Goal: Navigation & Orientation: Find specific page/section

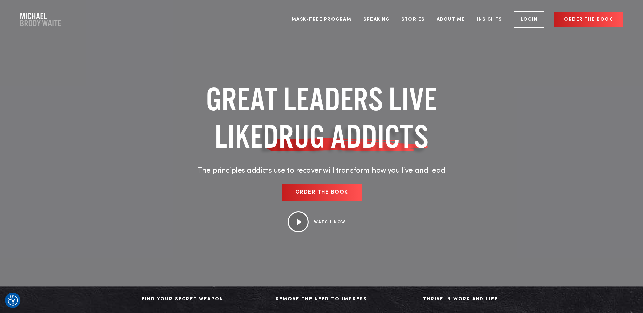
click at [370, 19] on link "Speaking" at bounding box center [376, 19] width 36 height 25
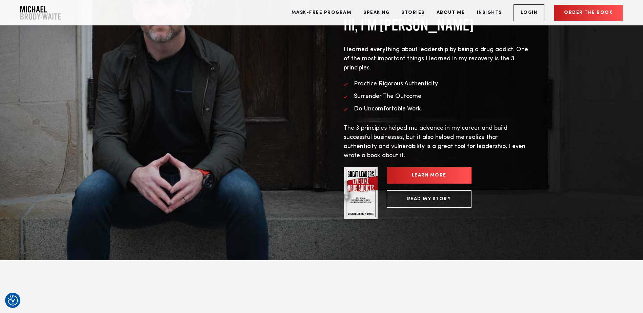
scroll to position [1084, 0]
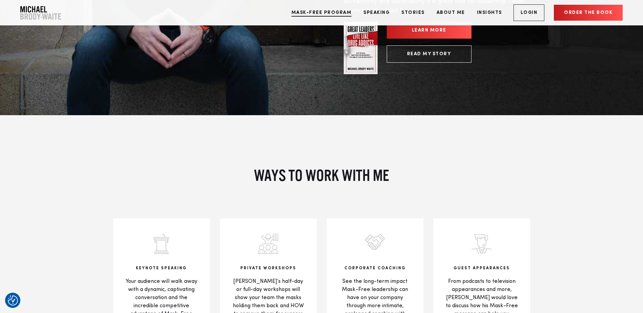
click at [328, 12] on link "Mask-Free Program" at bounding box center [321, 12] width 70 height 25
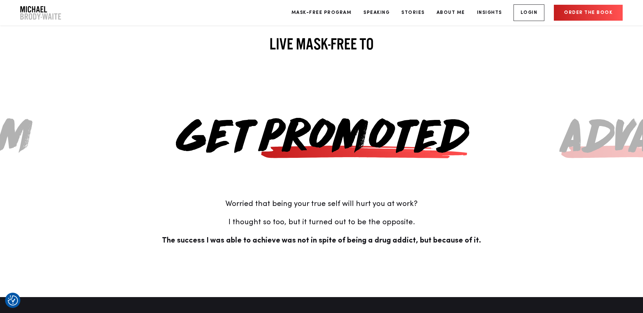
scroll to position [1547, 0]
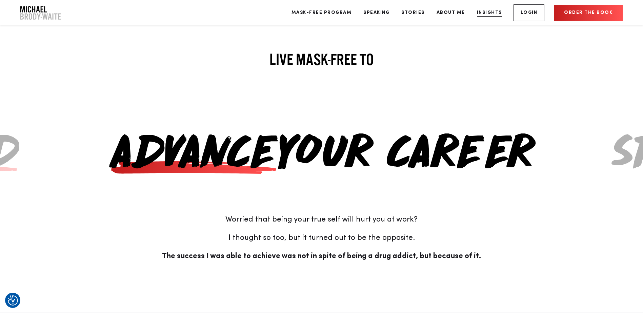
click at [496, 13] on link "Insights" at bounding box center [489, 12] width 35 height 25
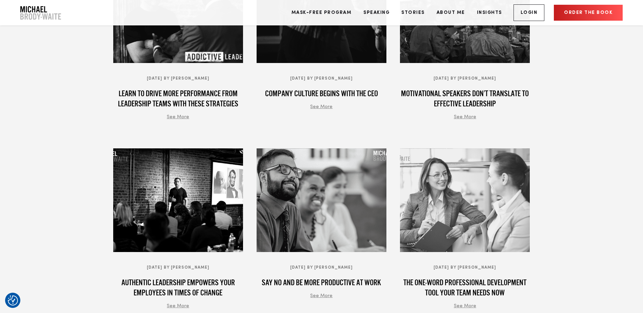
scroll to position [305, 0]
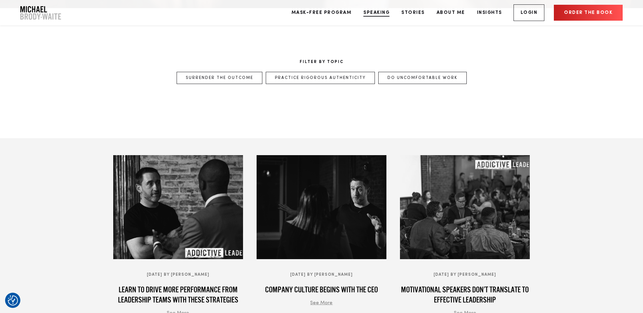
click at [377, 11] on link "Speaking" at bounding box center [376, 12] width 36 height 25
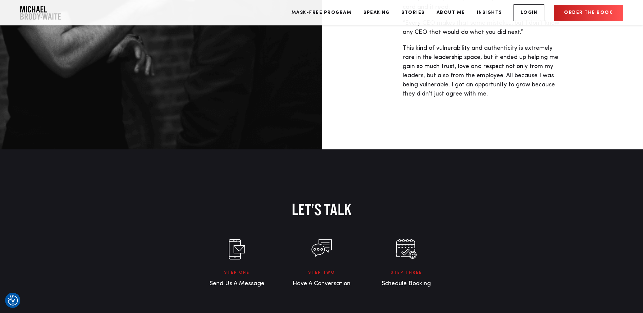
scroll to position [2466, 0]
